Goal: Task Accomplishment & Management: Manage account settings

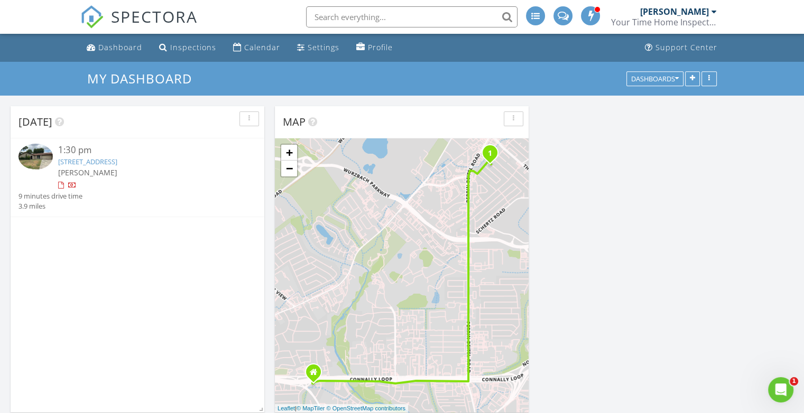
click at [99, 164] on link "4310 Las Cruces St, San Antonio, TX 78233" at bounding box center [87, 162] width 59 height 10
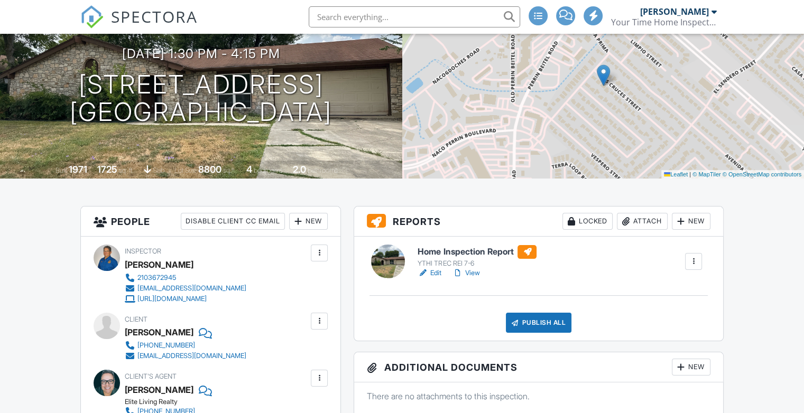
scroll to position [106, 0]
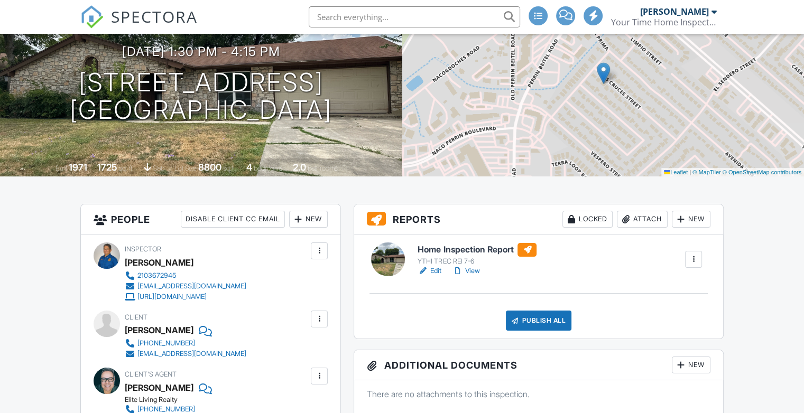
click at [471, 274] on link "View" at bounding box center [465, 271] width 27 height 11
